Goal: Information Seeking & Learning: Find specific fact

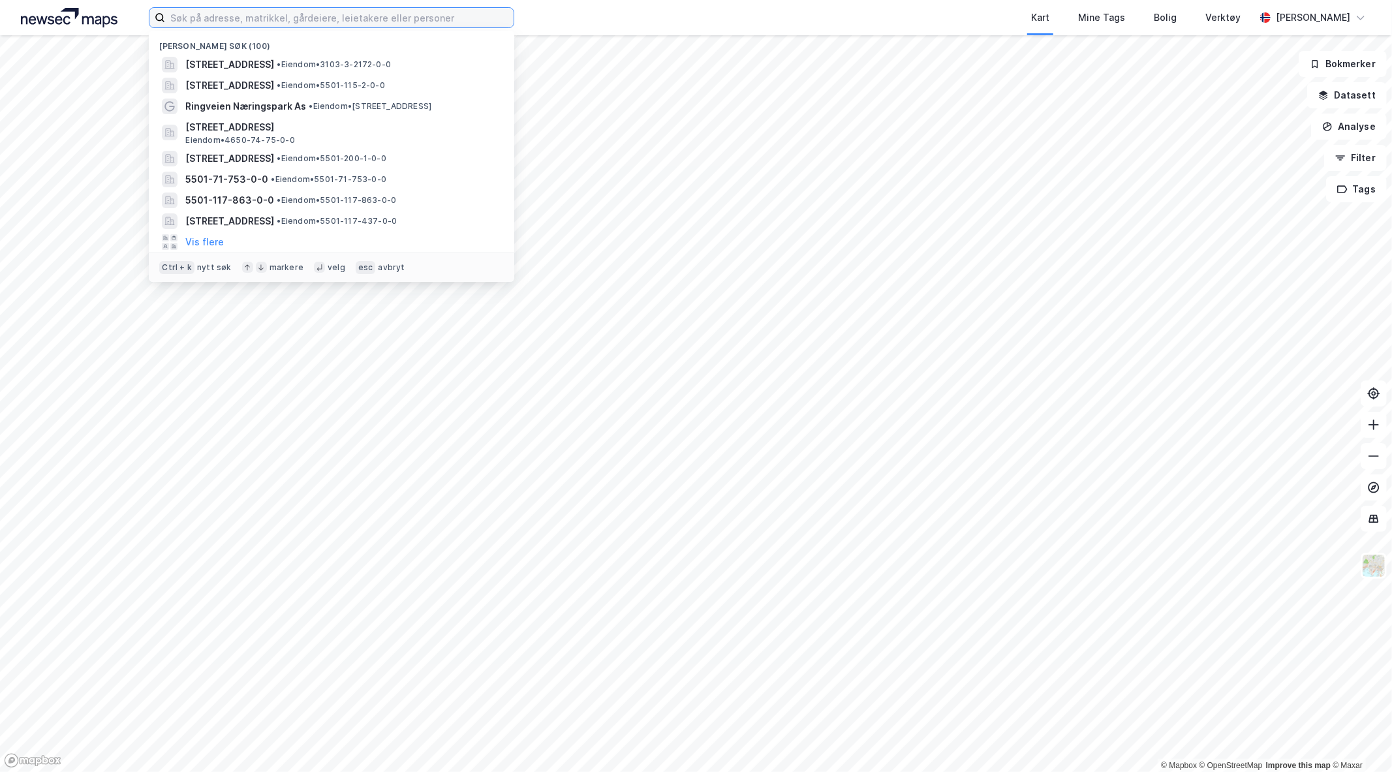
click at [286, 17] on input at bounding box center [339, 18] width 349 height 20
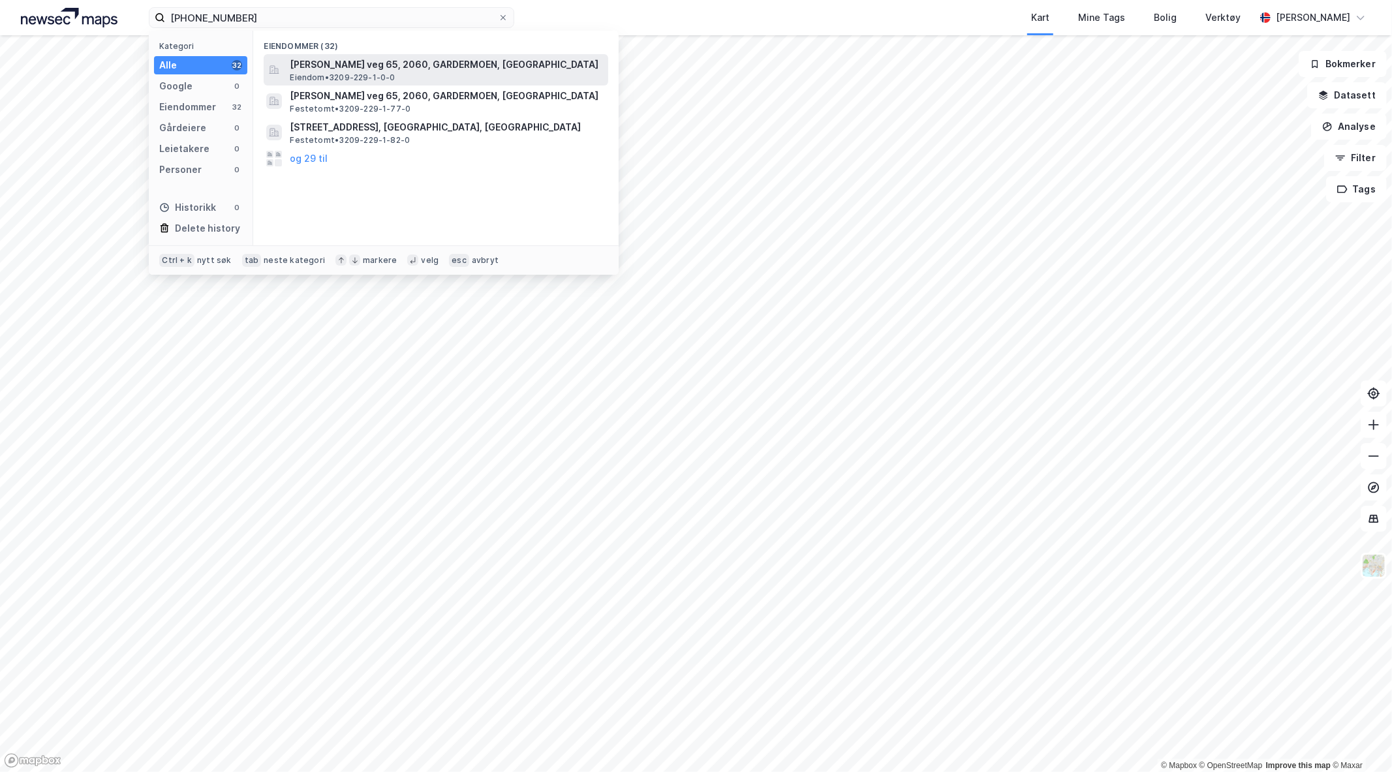
click at [428, 74] on div "Bernt [STREET_ADDRESS], GARDERMOEN, ULLENSAKER Eiendom • 3209-229-1-0-0" at bounding box center [448, 70] width 316 height 26
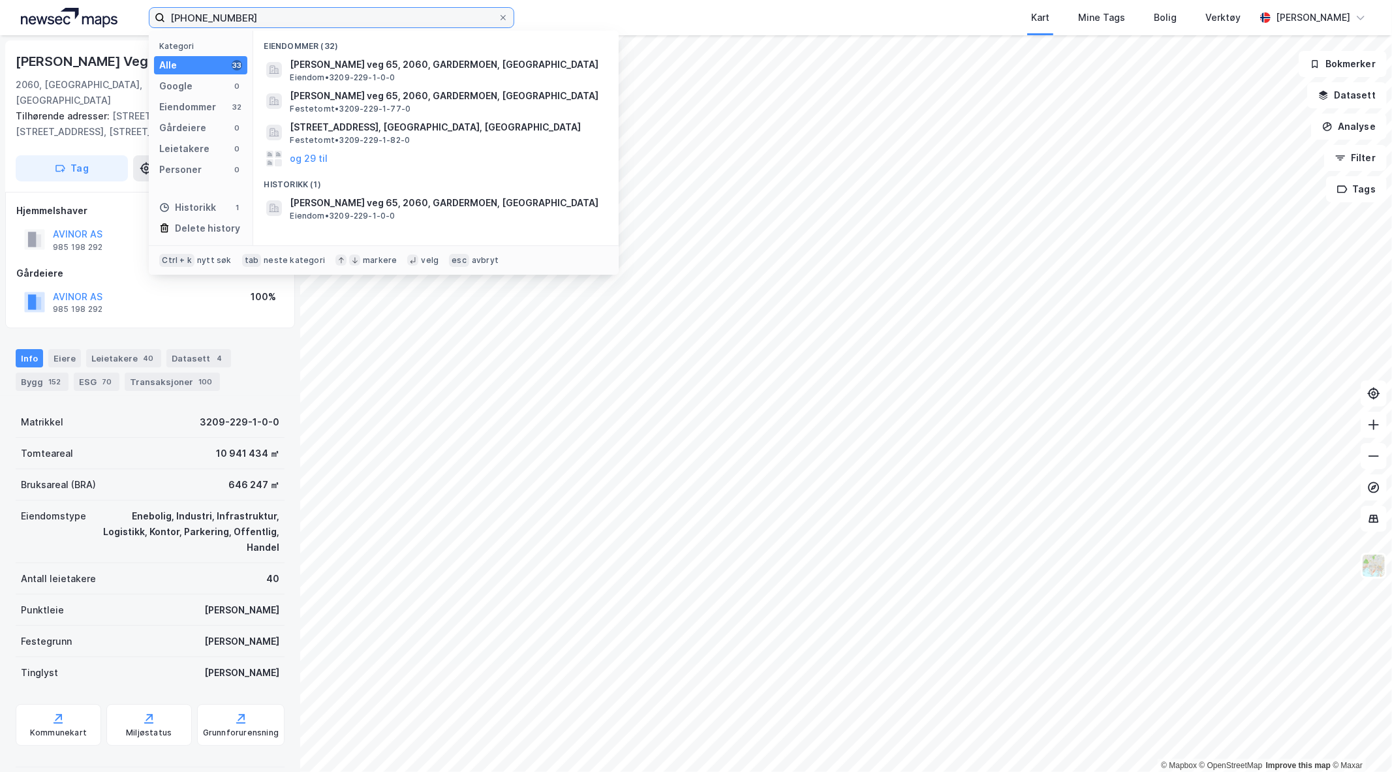
click at [241, 20] on input "[PHONE_NUMBER]" at bounding box center [331, 18] width 333 height 20
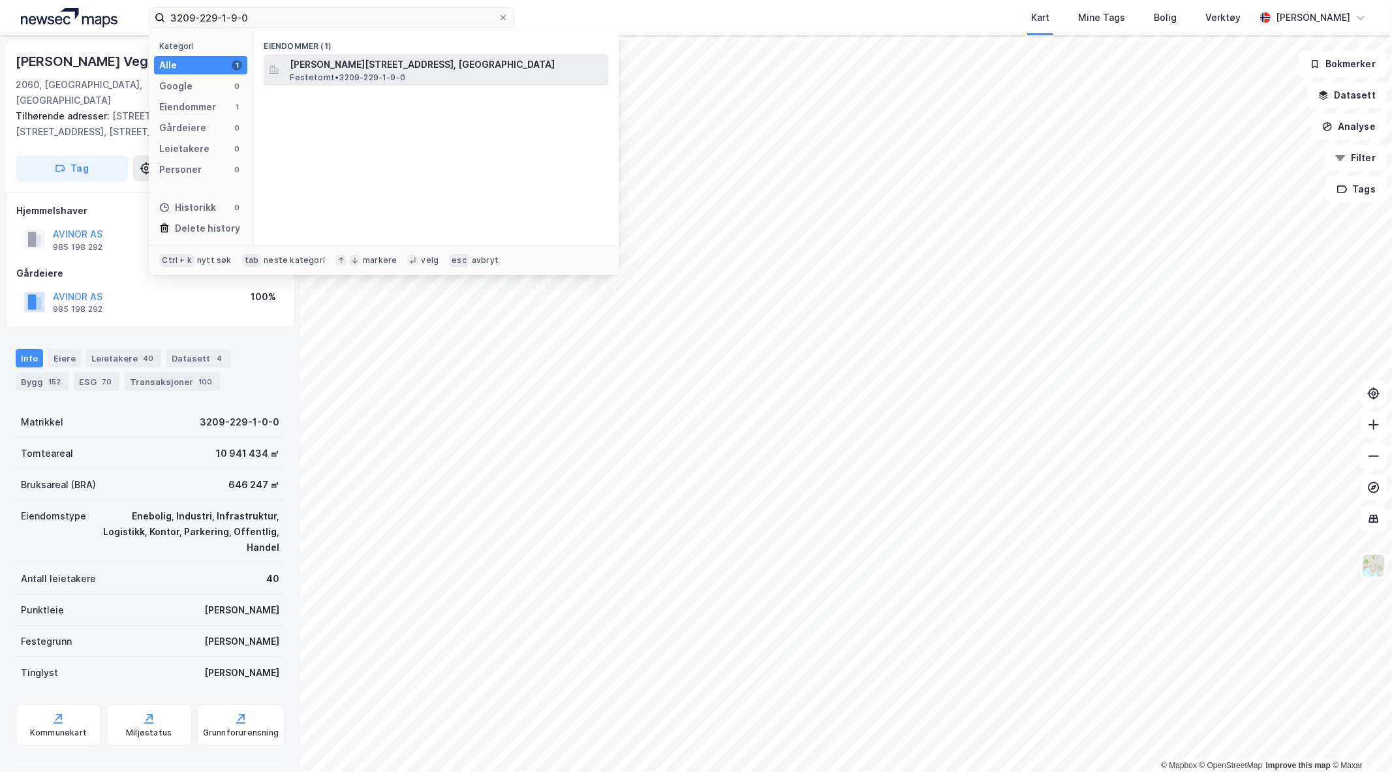
click at [347, 77] on span "Festetomt • 3209-229-1-9-0" at bounding box center [348, 77] width 116 height 10
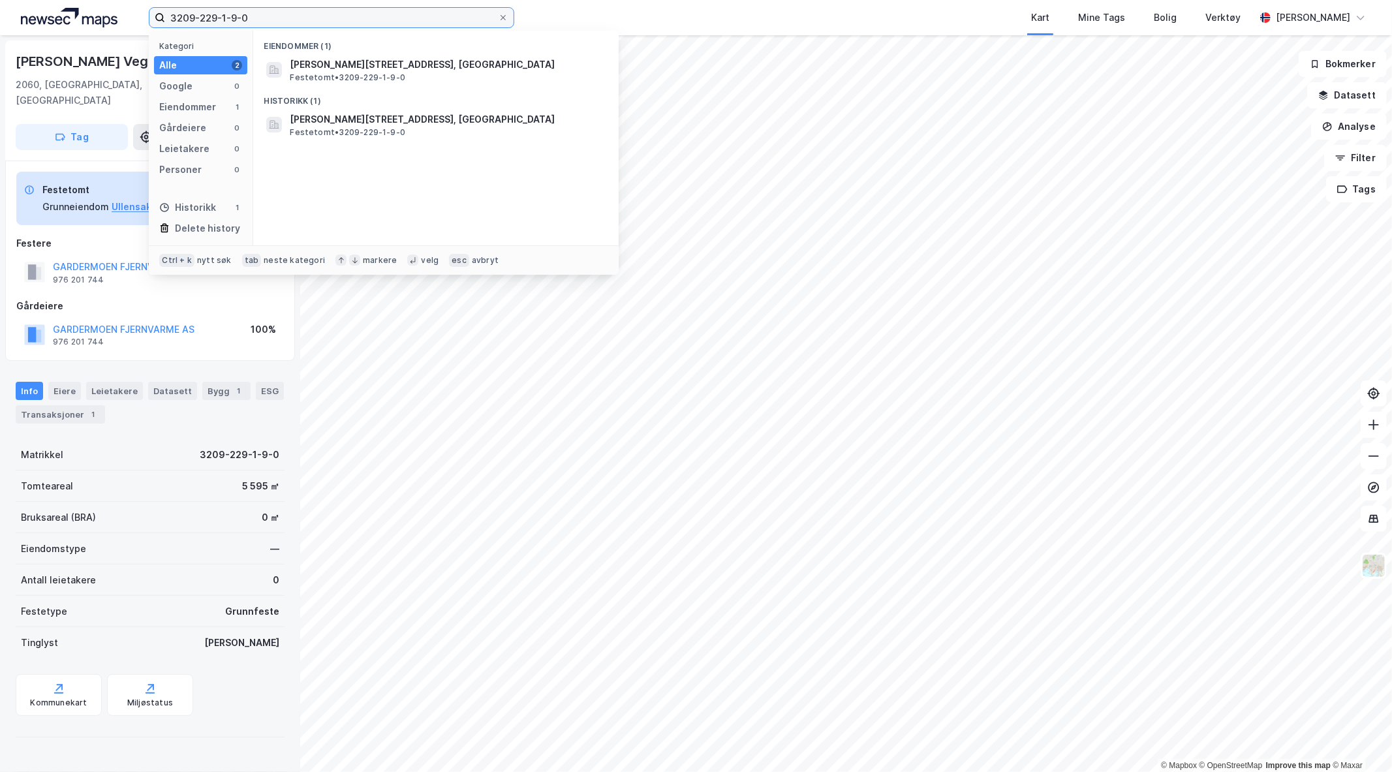
click at [367, 8] on input "3209-229-1-9-0" at bounding box center [331, 18] width 333 height 20
click at [364, 14] on input "3209-229-1-9-0" at bounding box center [331, 18] width 333 height 20
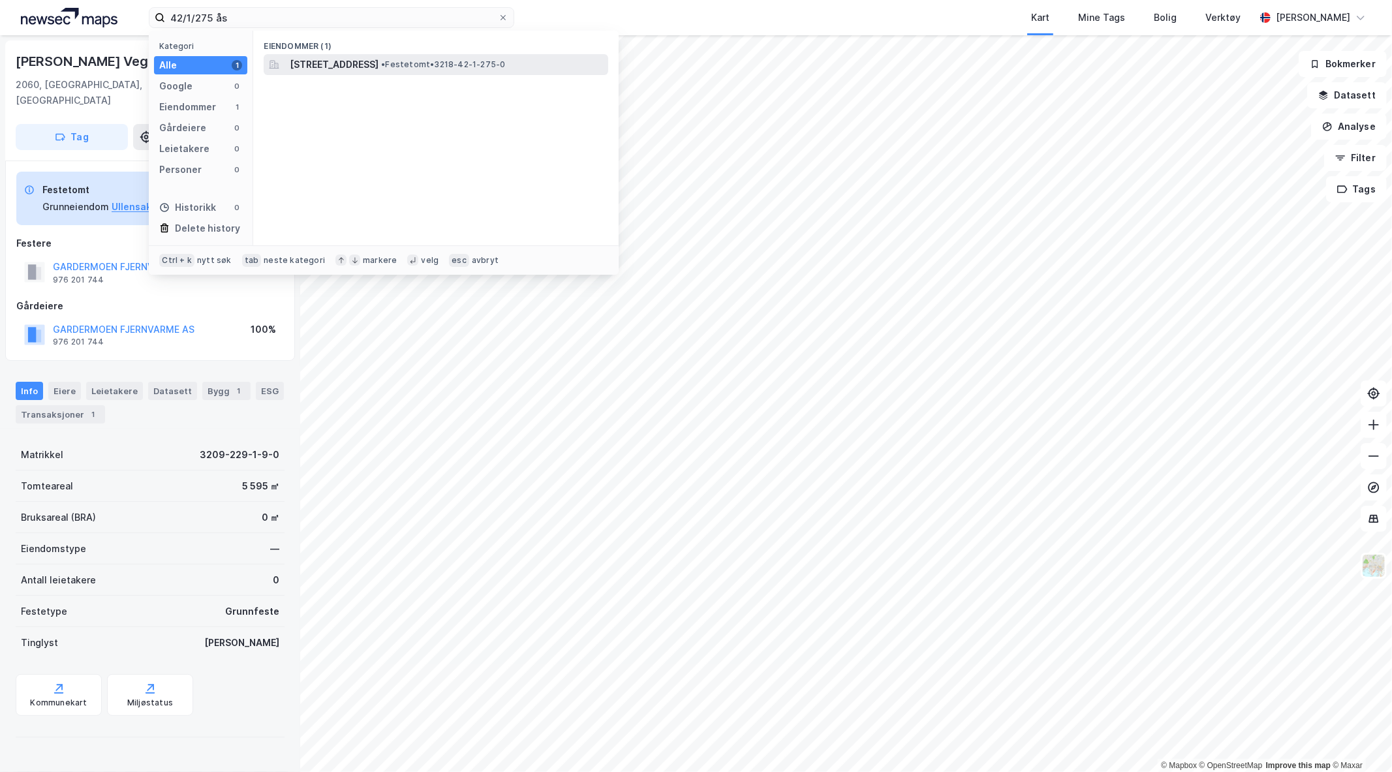
click at [385, 61] on span "•" at bounding box center [383, 64] width 4 height 10
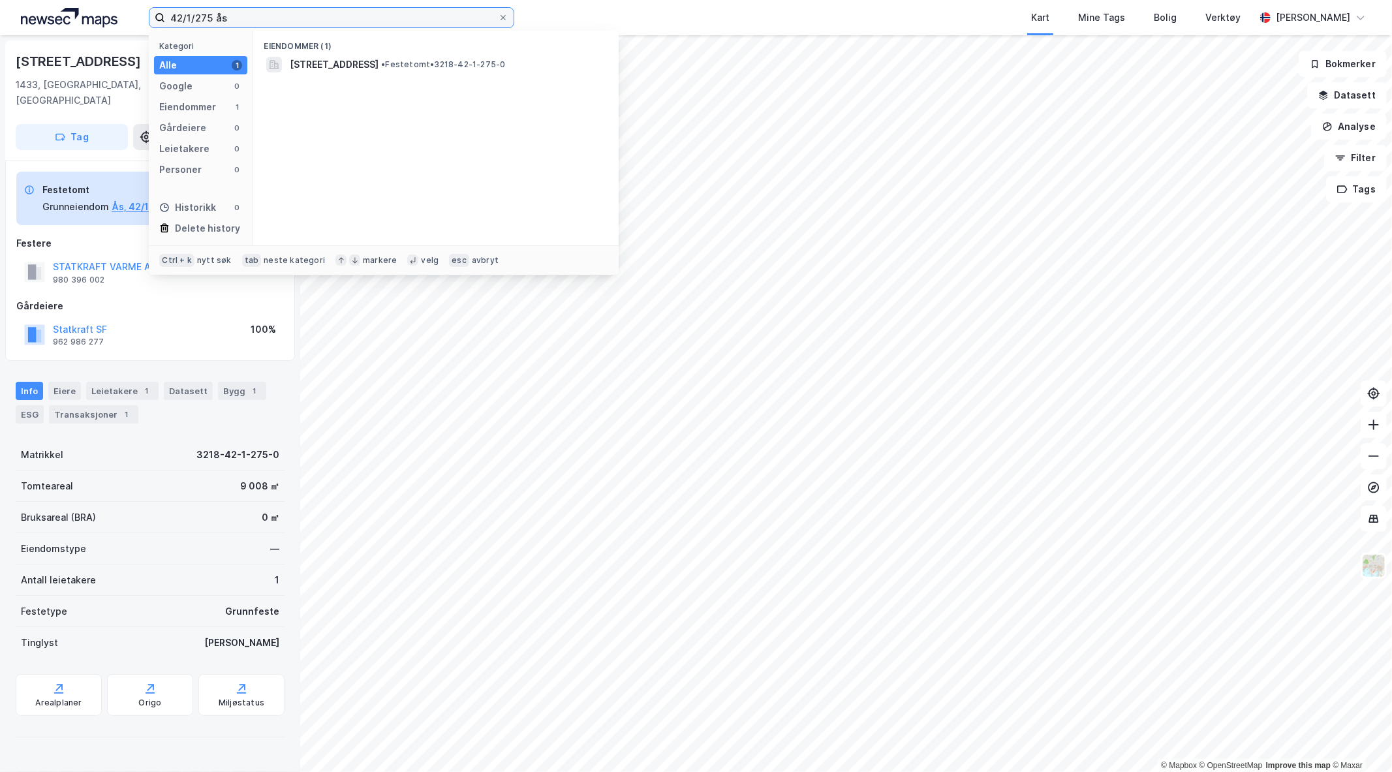
drag, startPoint x: 211, startPoint y: 16, endPoint x: 86, endPoint y: 18, distance: 125.3
click at [86, 18] on div "42/1/275 ås Kategori Alle 1 Google 0 Eiendommer 1 Gårdeiere 0 Leietakere 0 Pers…" at bounding box center [696, 17] width 1392 height 35
click at [332, 18] on input "42/1/275 ås" at bounding box center [331, 18] width 333 height 20
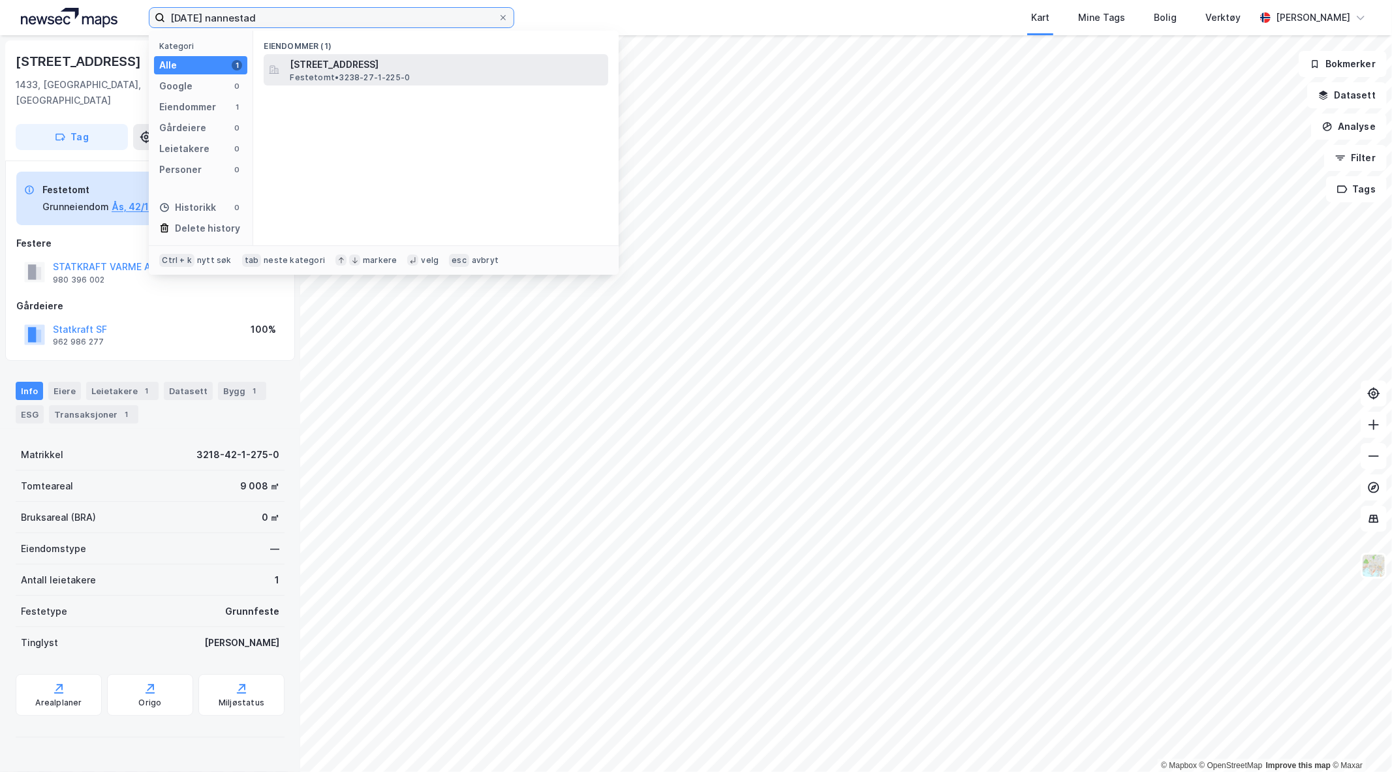
type input "[DATE] nannestad"
click at [375, 61] on span "[STREET_ADDRESS]" at bounding box center [446, 65] width 313 height 16
